Goal: Task Accomplishment & Management: Manage account settings

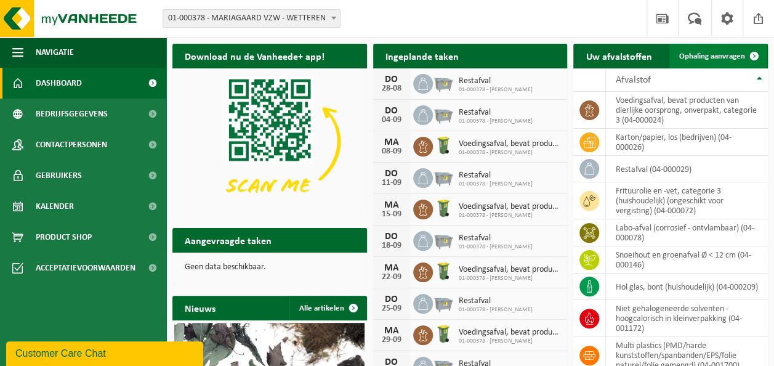
click at [721, 54] on span "Ophaling aanvragen" at bounding box center [712, 56] width 66 height 8
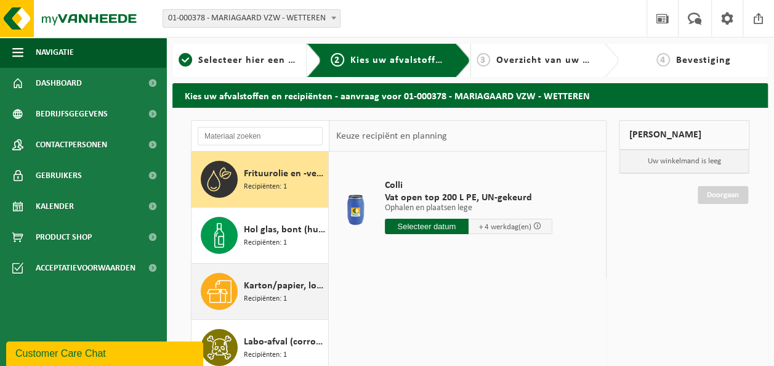
click at [259, 283] on span "Karton/papier, los (bedrijven)" at bounding box center [284, 285] width 81 height 15
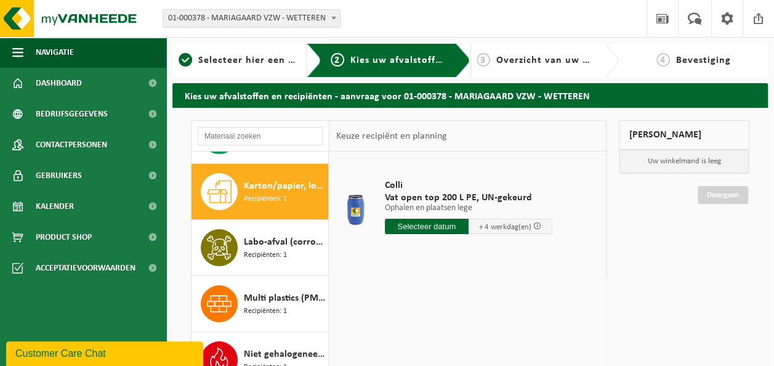
scroll to position [111, 0]
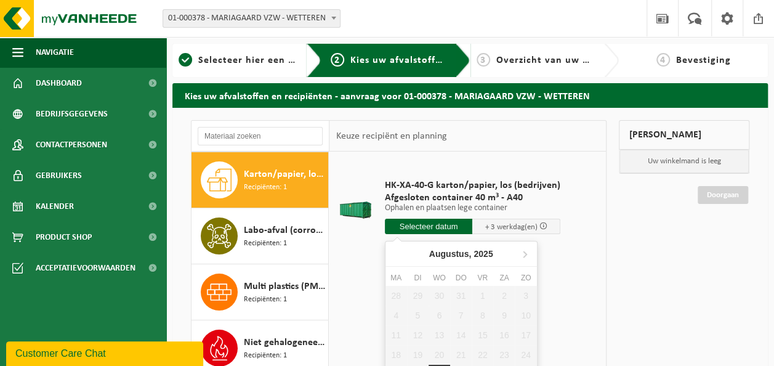
click at [441, 226] on input "text" at bounding box center [429, 225] width 88 height 15
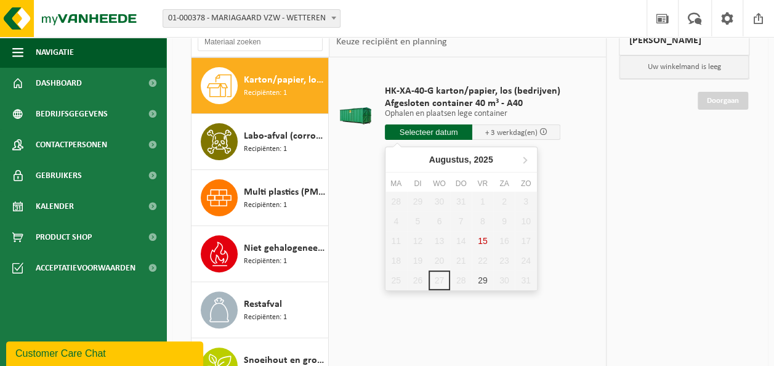
scroll to position [95, 0]
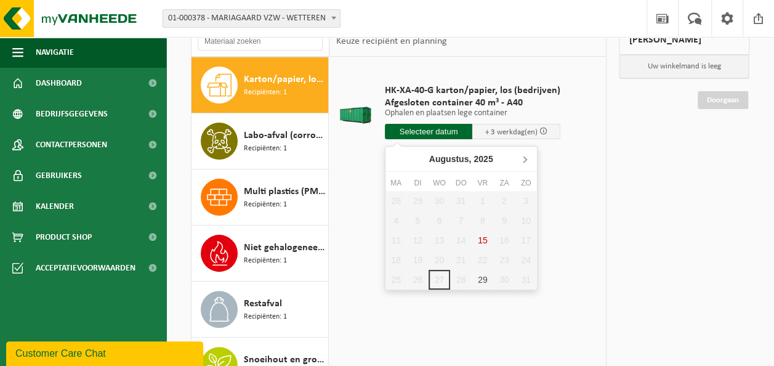
click at [528, 159] on icon at bounding box center [525, 159] width 20 height 20
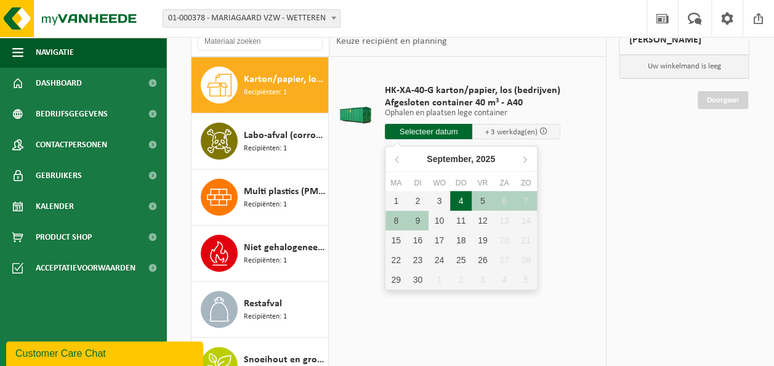
click at [457, 196] on div "4" at bounding box center [461, 201] width 22 height 20
type input "Van 2025-09-04"
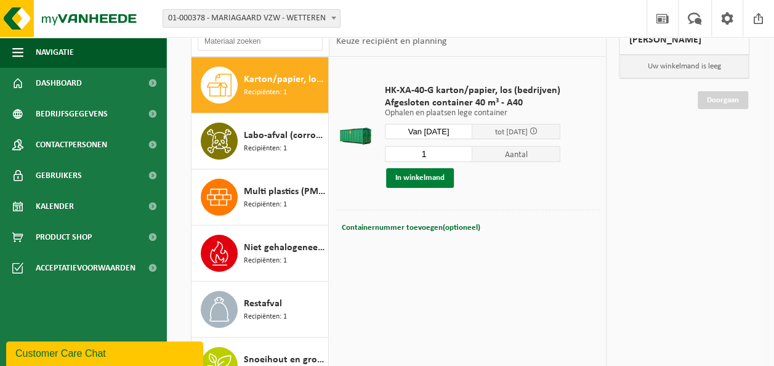
click at [426, 185] on button "In winkelmand" at bounding box center [420, 178] width 68 height 20
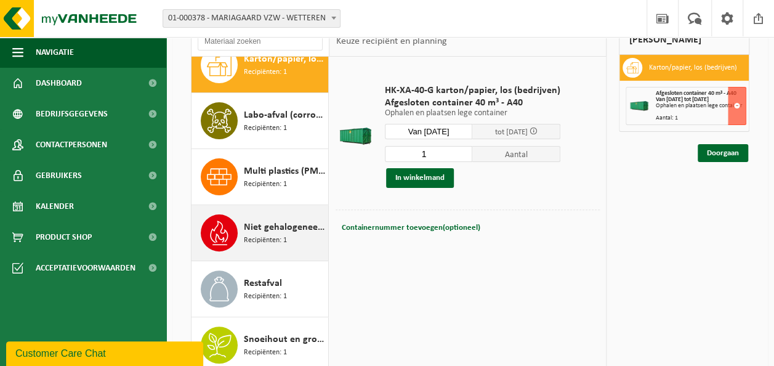
scroll to position [0, 0]
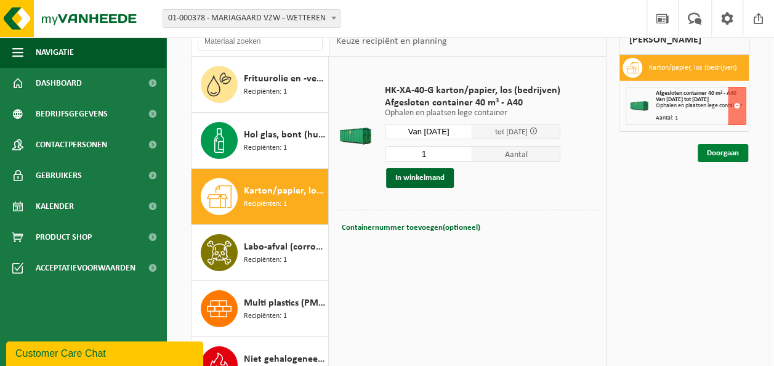
click at [734, 149] on link "Doorgaan" at bounding box center [722, 153] width 50 height 18
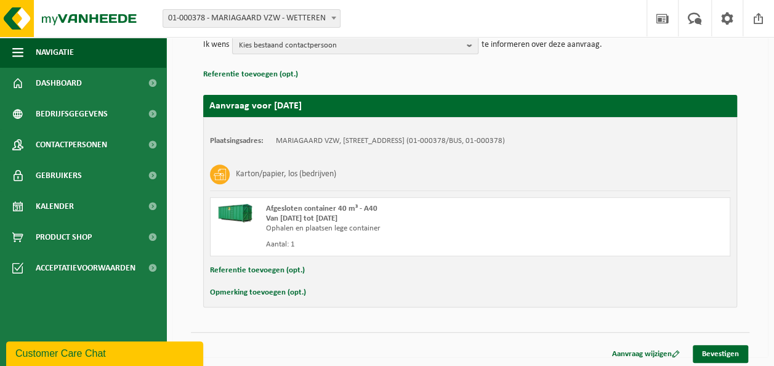
scroll to position [161, 0]
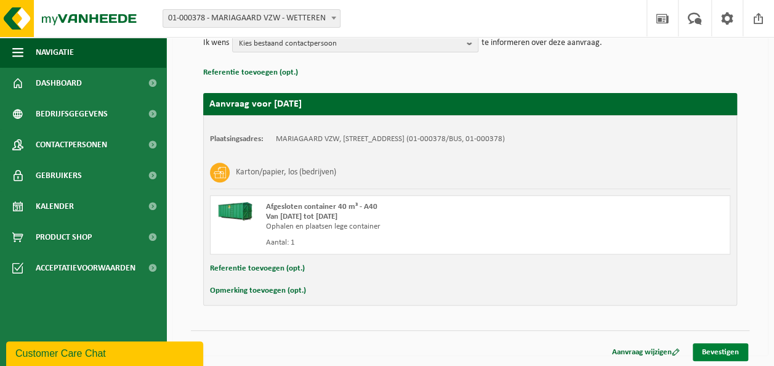
click at [707, 346] on link "Bevestigen" at bounding box center [719, 352] width 55 height 18
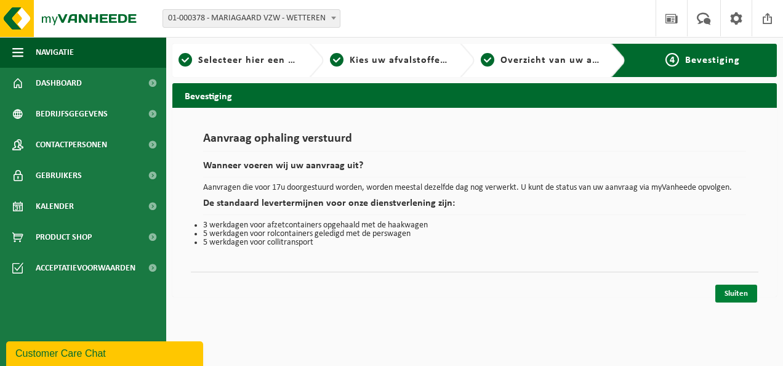
click at [729, 289] on link "Sluiten" at bounding box center [736, 293] width 42 height 18
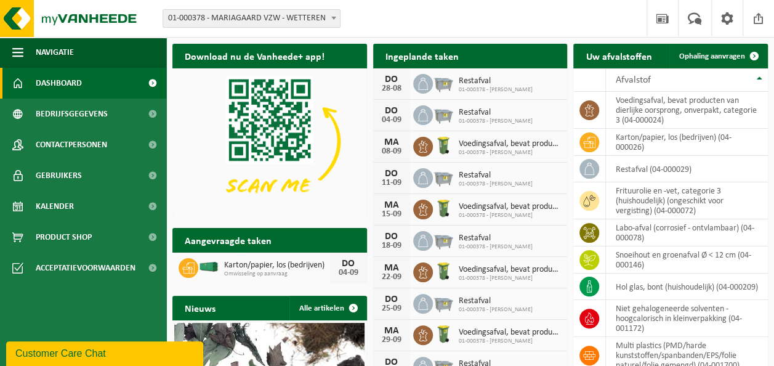
click at [527, 145] on span "Voedingsafval, bevat producten van dierlijke oorsprong, onverpakt, categorie 3" at bounding box center [510, 144] width 103 height 10
click at [511, 76] on span "Bekijk uw kalender" at bounding box center [512, 80] width 63 height 8
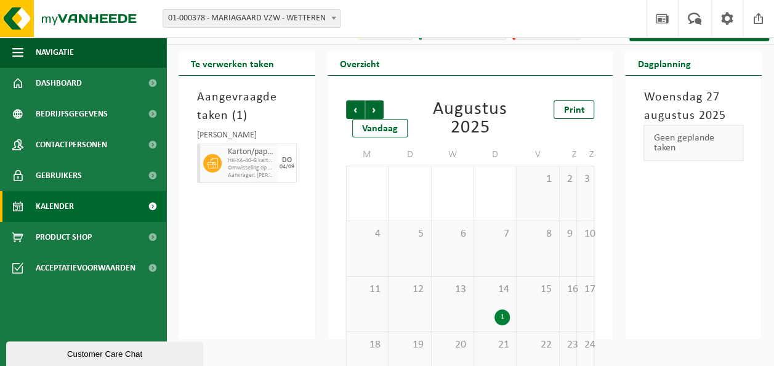
scroll to position [18, 0]
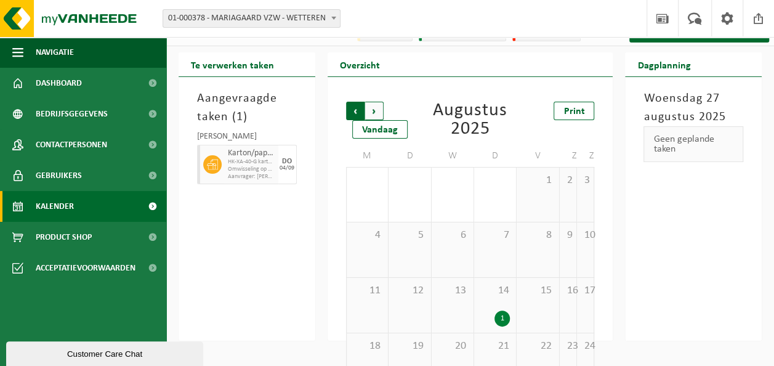
click at [375, 110] on span "Volgende" at bounding box center [374, 111] width 18 height 18
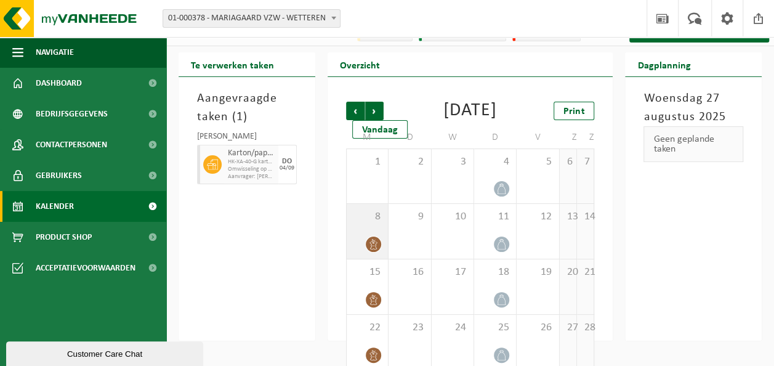
click at [372, 223] on span "8" at bounding box center [367, 217] width 29 height 14
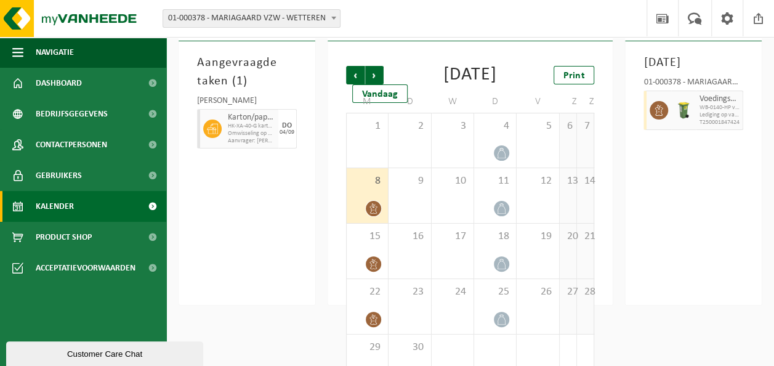
scroll to position [53, 0]
click at [731, 123] on span "button" at bounding box center [734, 110] width 10 height 25
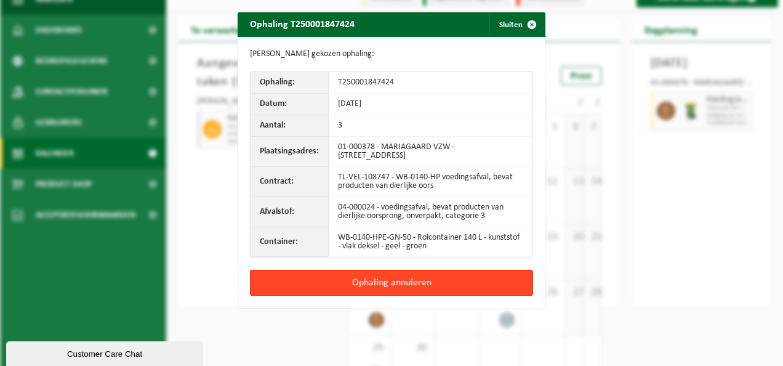
click at [451, 277] on button "Ophaling annuleren" at bounding box center [391, 283] width 283 height 26
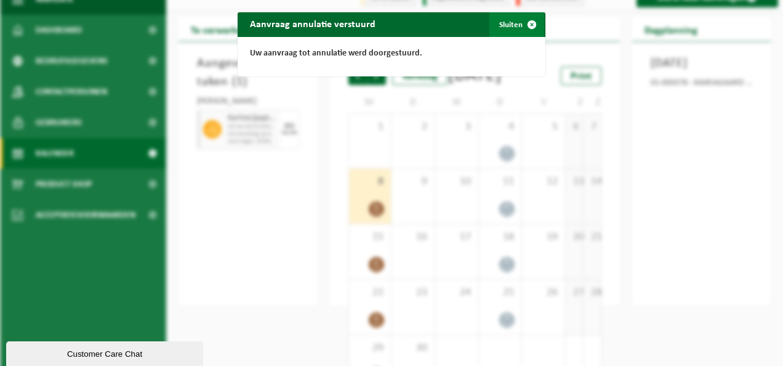
click at [519, 17] on span "button" at bounding box center [531, 24] width 25 height 25
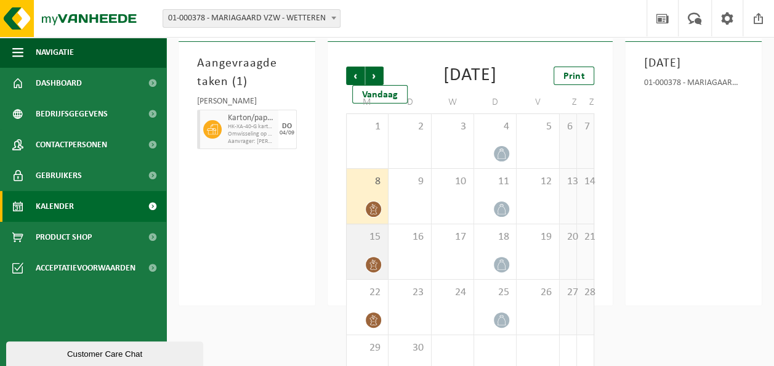
click at [374, 244] on span "15" at bounding box center [367, 237] width 29 height 14
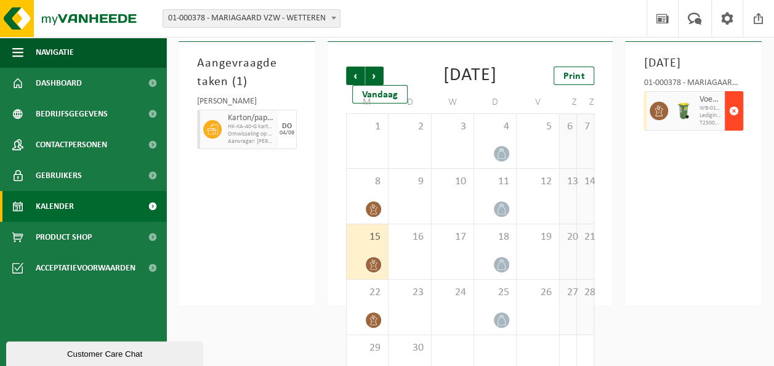
click at [735, 123] on span "button" at bounding box center [734, 110] width 10 height 25
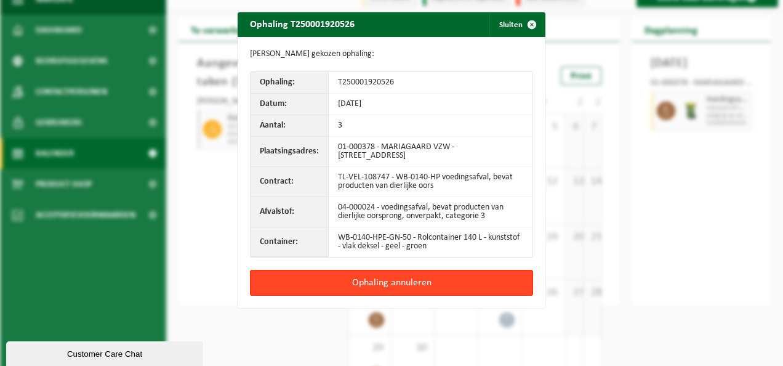
click at [453, 279] on button "Ophaling annuleren" at bounding box center [391, 283] width 283 height 26
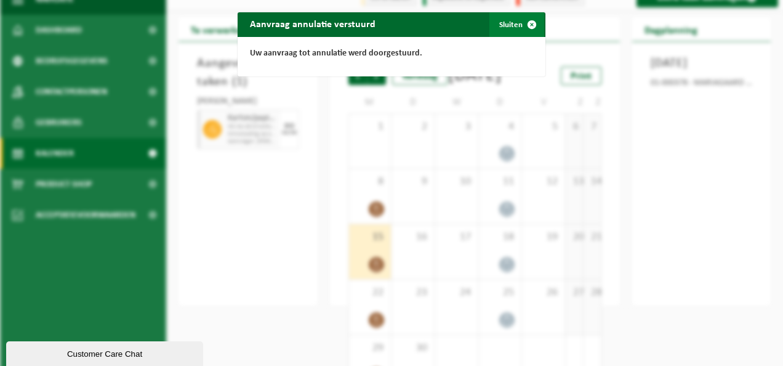
click at [499, 25] on button "Sluiten" at bounding box center [516, 24] width 55 height 25
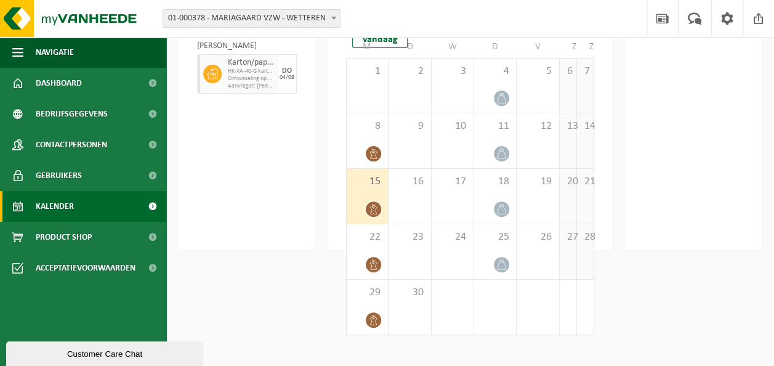
scroll to position [109, 0]
click at [382, 243] on span "22" at bounding box center [367, 237] width 29 height 14
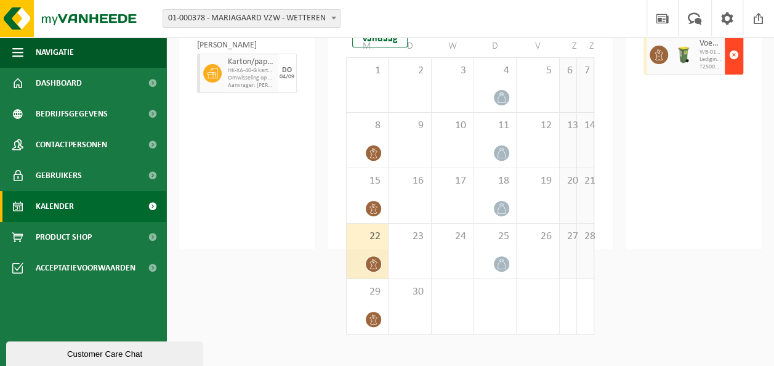
click at [736, 67] on span "button" at bounding box center [734, 54] width 10 height 25
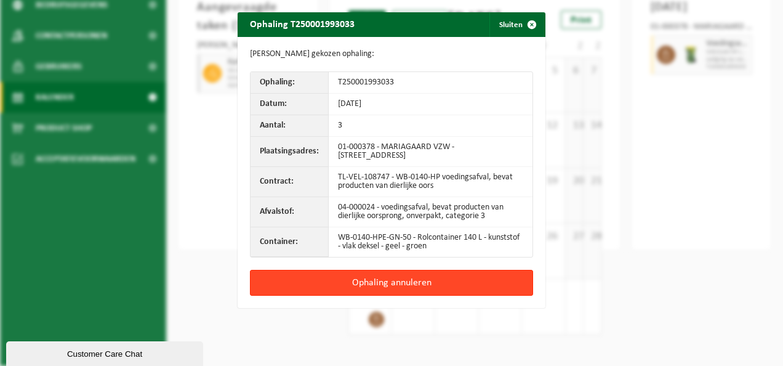
click at [395, 276] on button "Ophaling annuleren" at bounding box center [391, 283] width 283 height 26
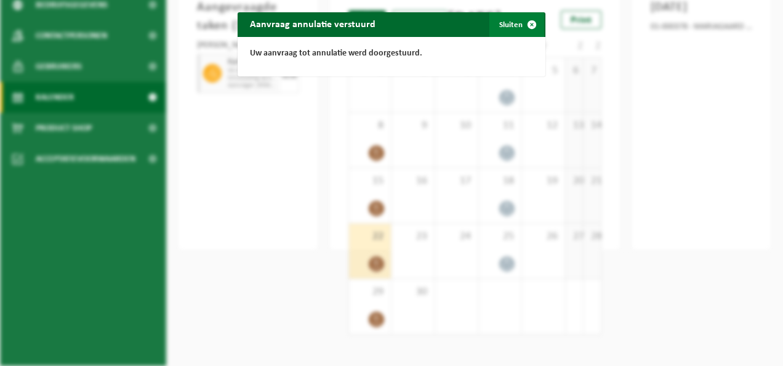
click at [525, 25] on span "button" at bounding box center [531, 24] width 25 height 25
